Goal: Information Seeking & Learning: Learn about a topic

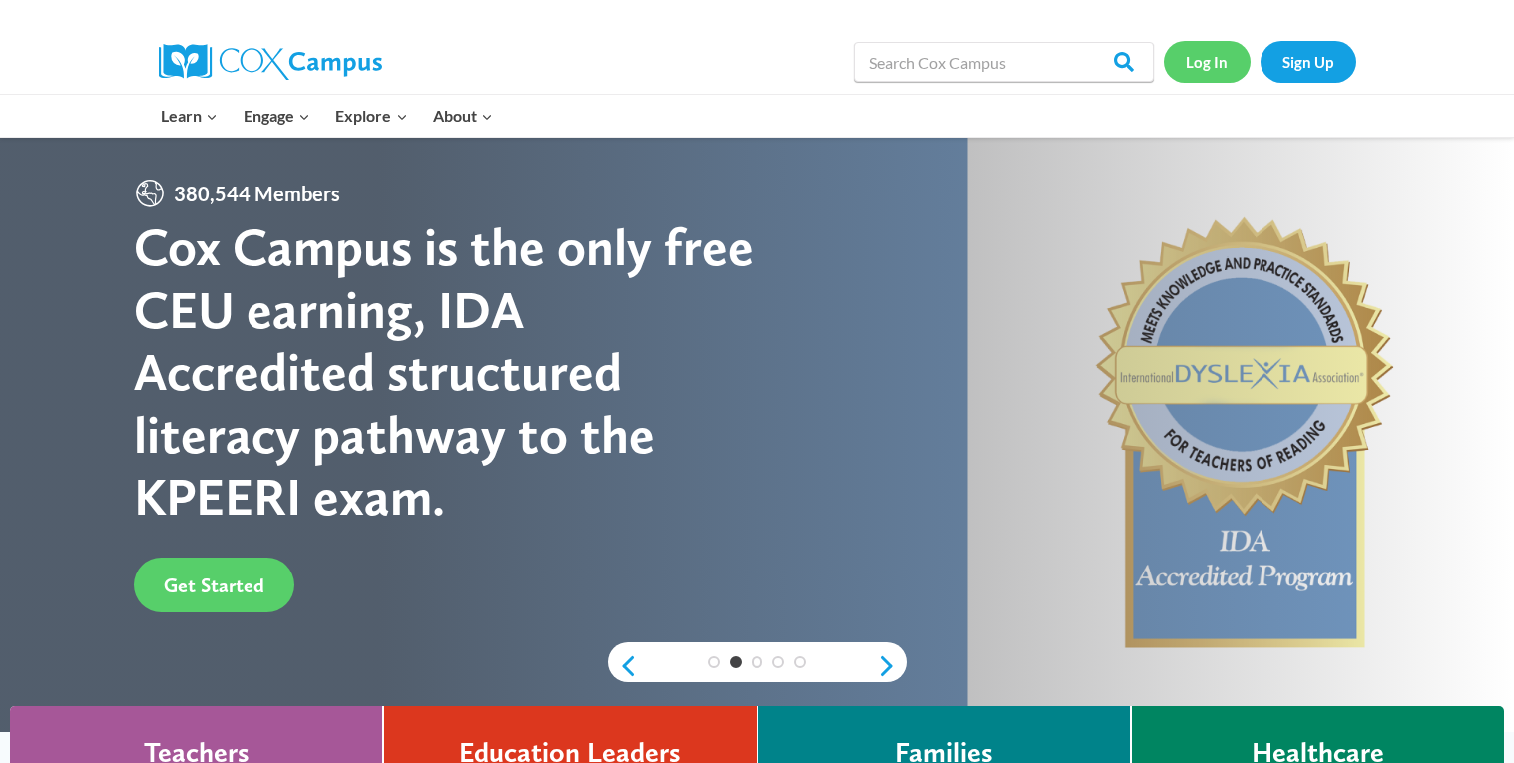
click at [1216, 58] on link "Log In" at bounding box center [1206, 61] width 87 height 41
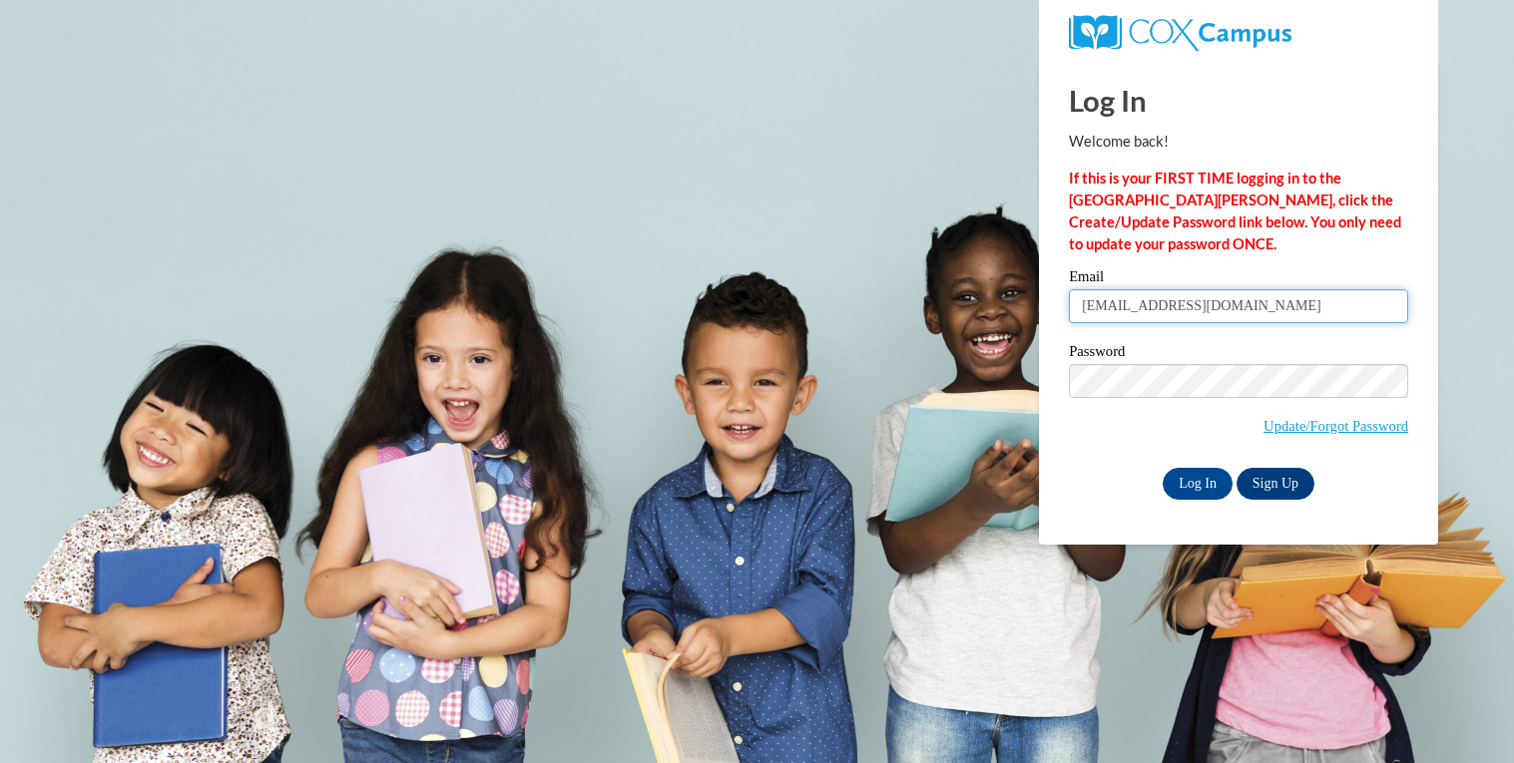
type input "alexander200070@students.reinhardt.edu"
click at [1199, 486] on input "Log In" at bounding box center [1197, 484] width 70 height 32
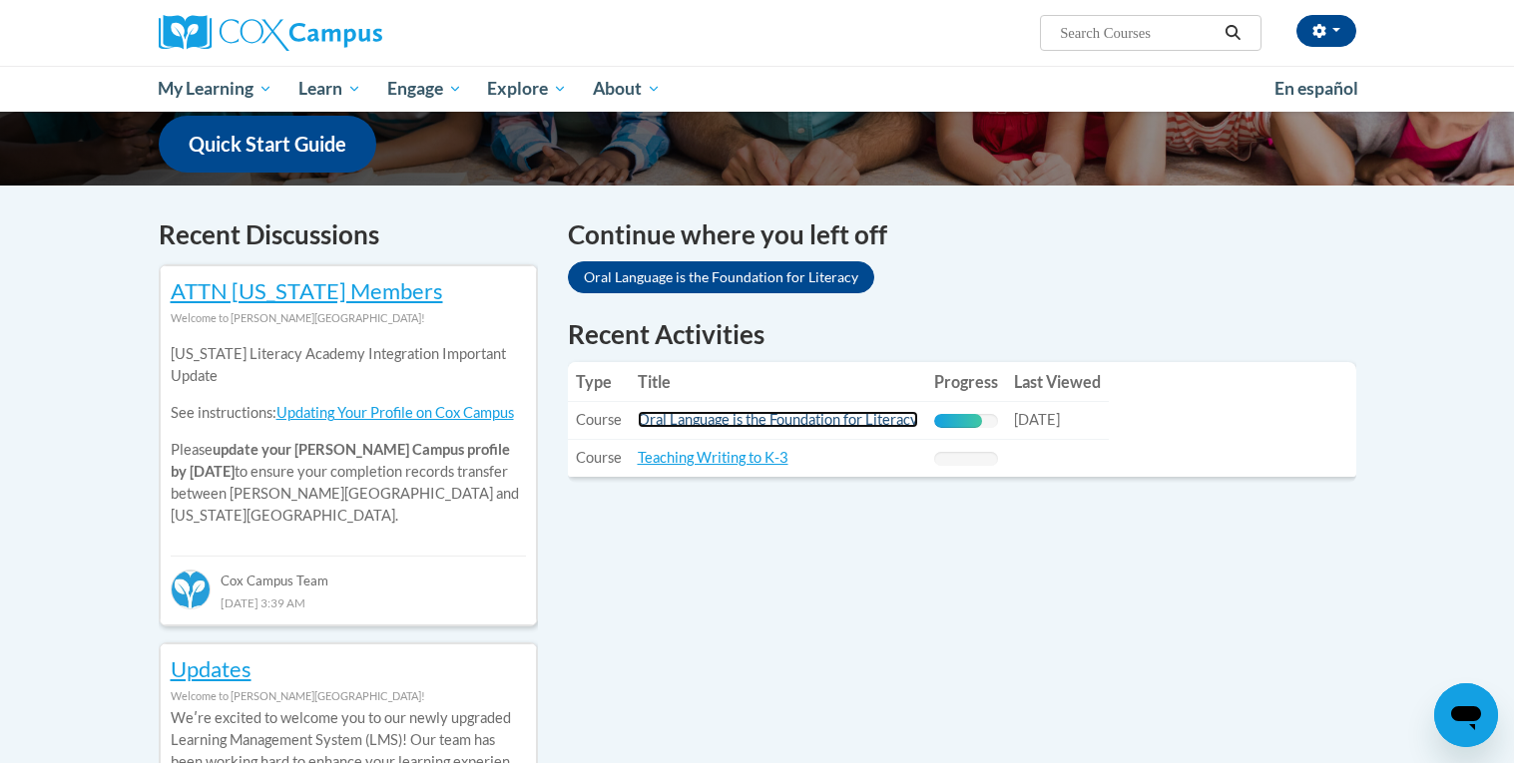
click at [839, 415] on link "Oral Language is the Foundation for Literacy" at bounding box center [778, 419] width 280 height 17
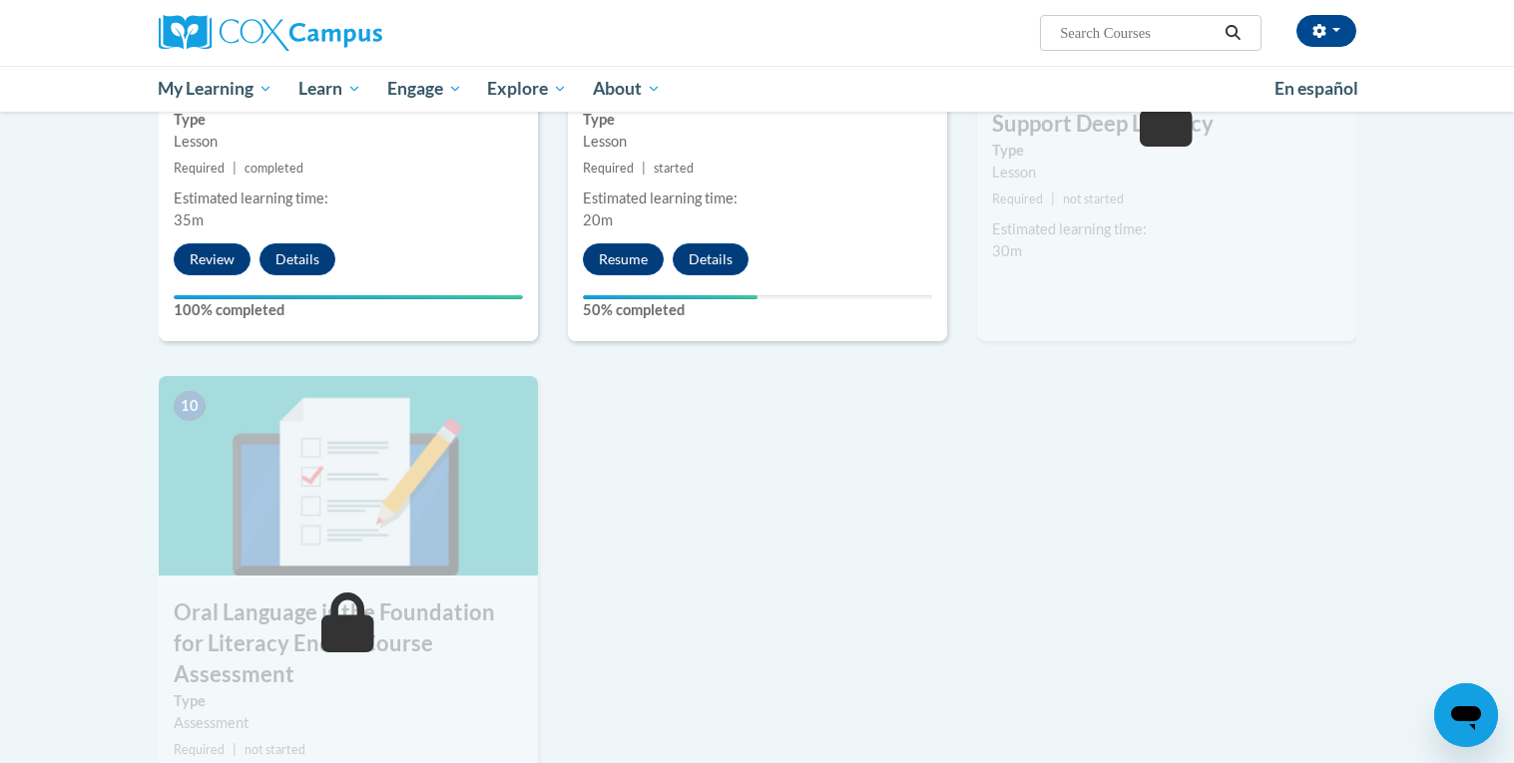
scroll to position [1770, 0]
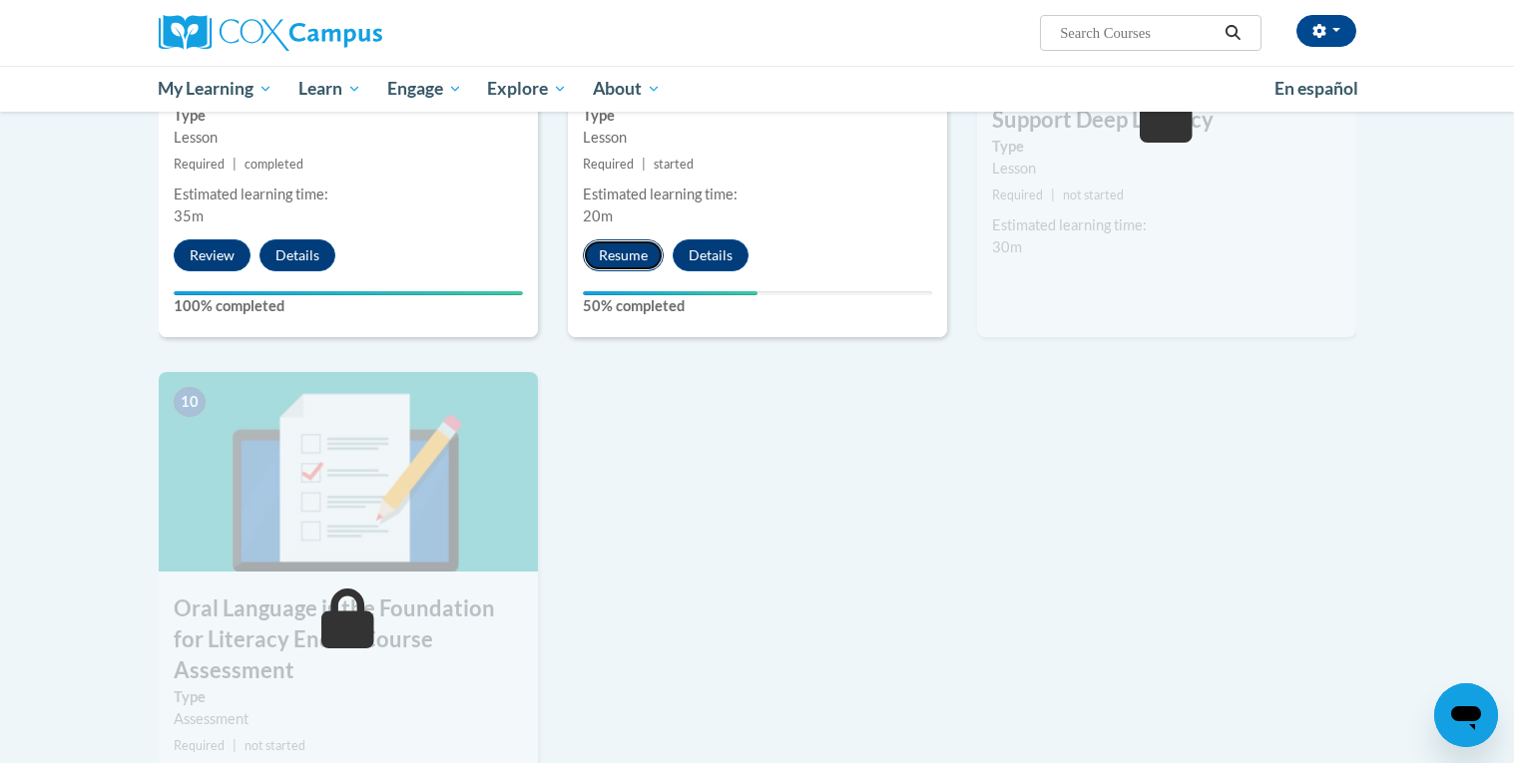
click at [629, 250] on button "Resume" at bounding box center [623, 255] width 81 height 32
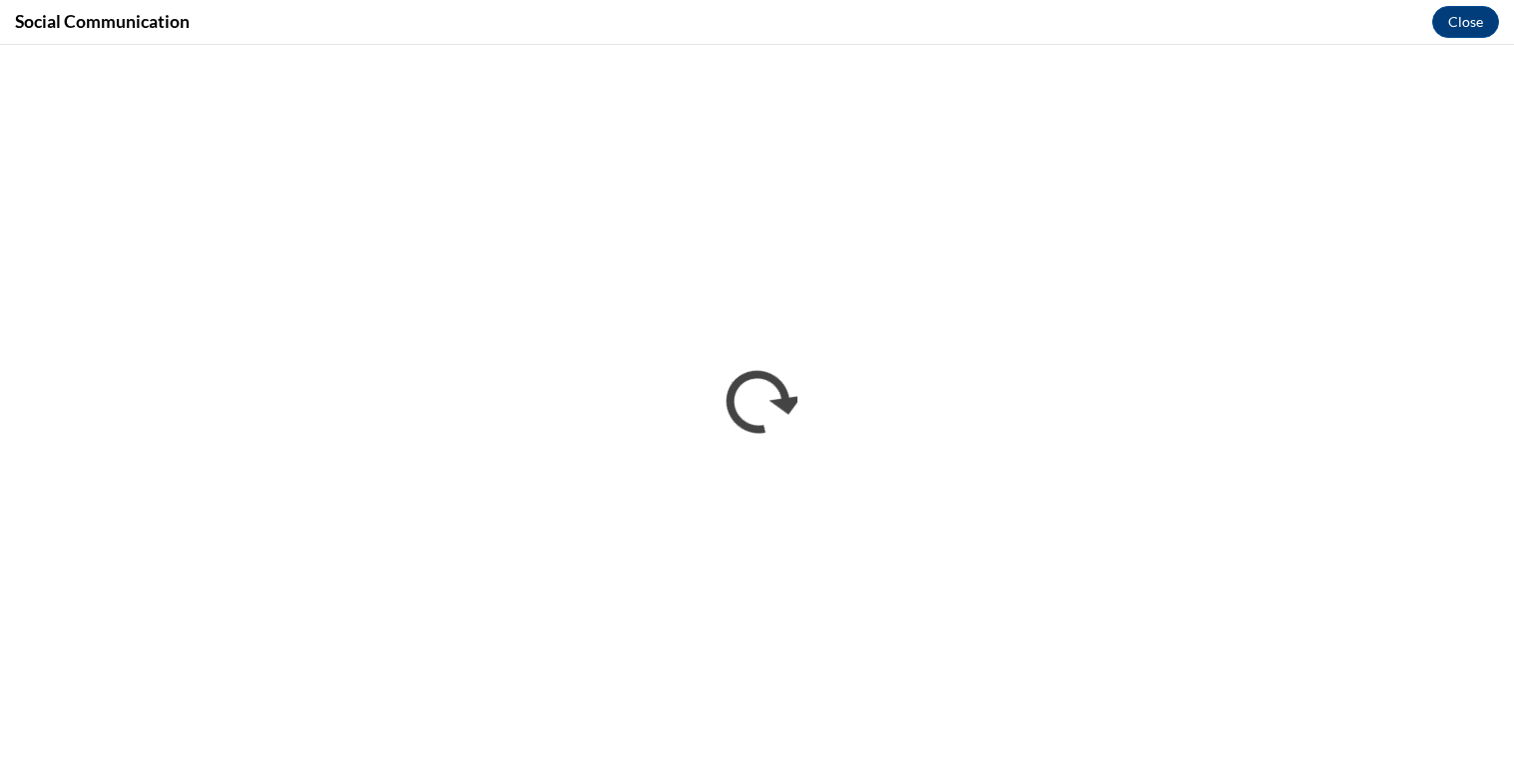
scroll to position [0, 0]
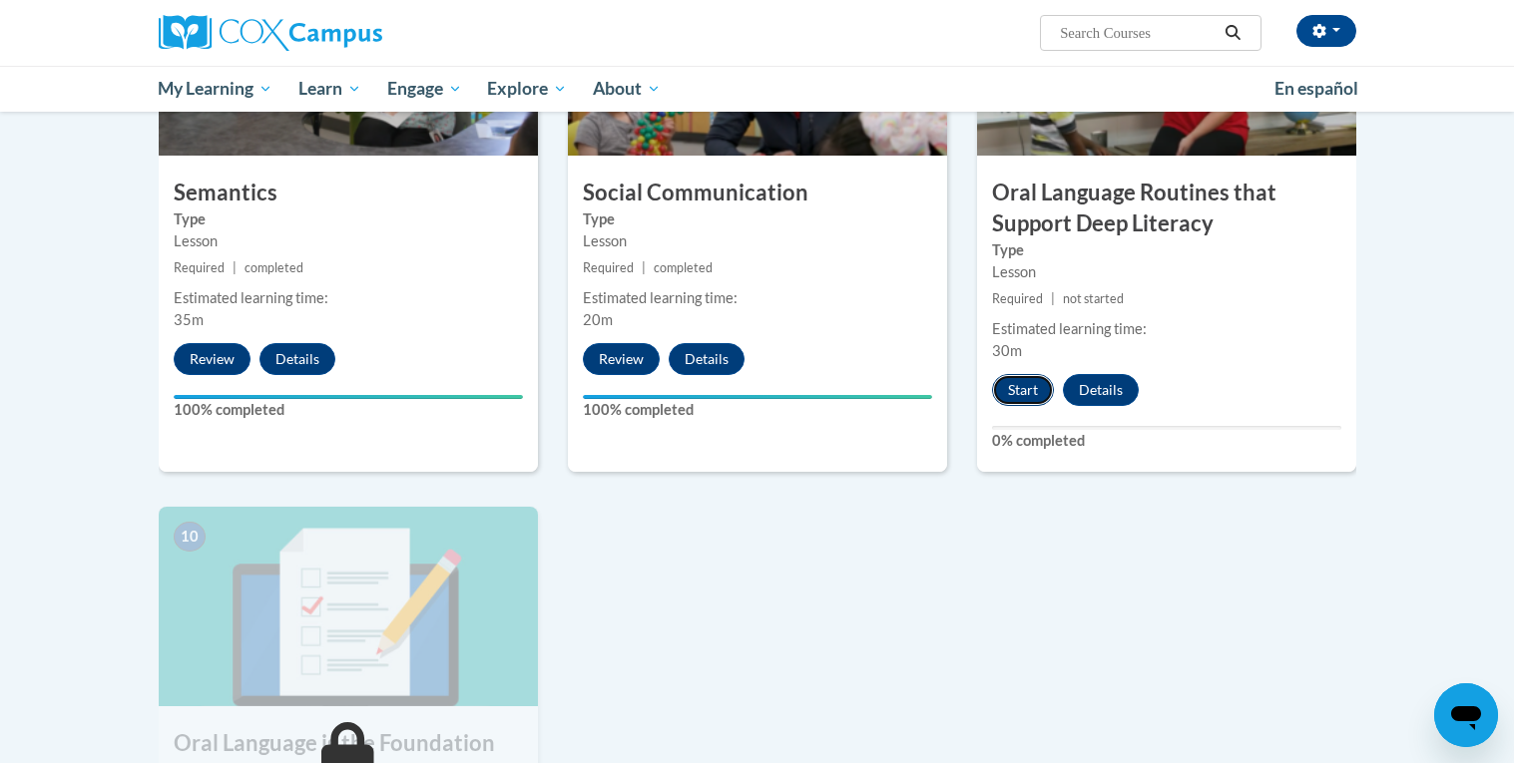
click at [1035, 394] on button "Start" at bounding box center [1023, 390] width 62 height 32
